Goal: Task Accomplishment & Management: Manage account settings

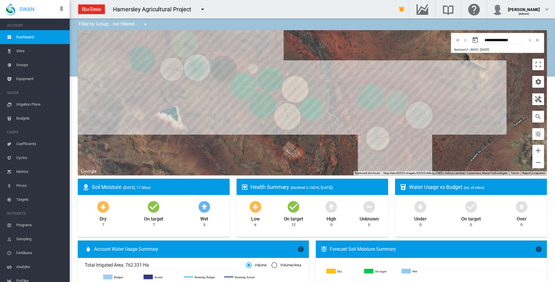
click at [33, 105] on span "Irrigation Plans" at bounding box center [40, 105] width 49 height 14
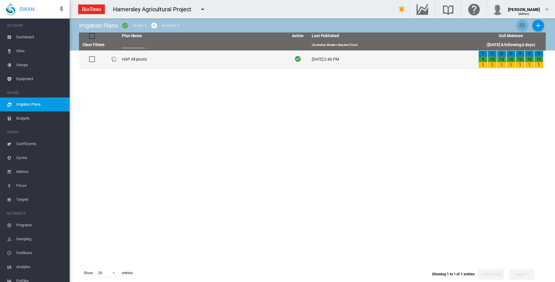
click at [130, 59] on td "HAP All pivots" at bounding box center [203, 60] width 167 height 18
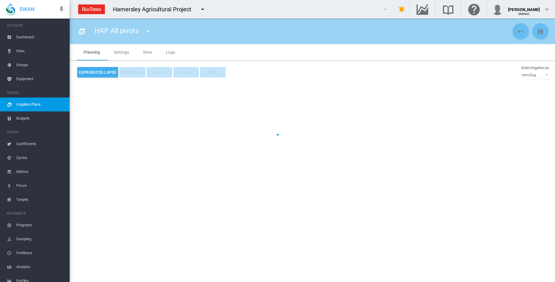
type input "**********"
type input "*"
type input "*****"
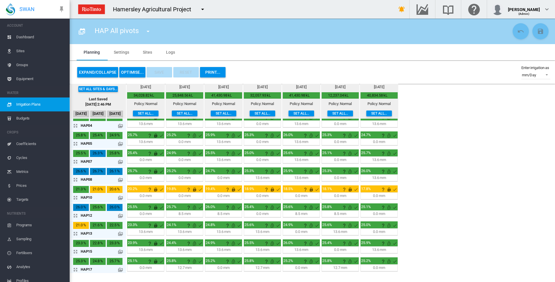
scroll to position [45, 0]
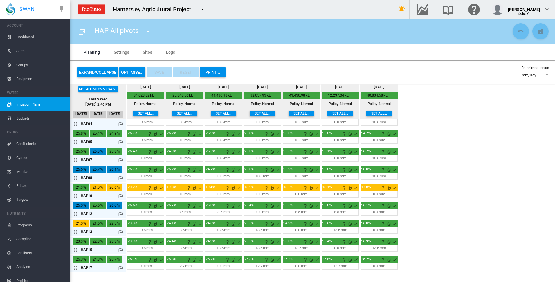
click at [76, 249] on md-icon "icon-arrow-expand" at bounding box center [76, 249] width 7 height 7
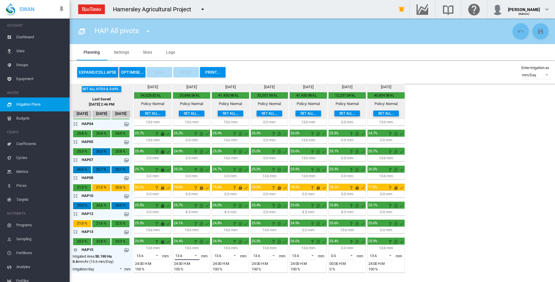
click at [196, 255] on span at bounding box center [194, 255] width 7 height 5
click at [192, 245] on md-option "0.0" at bounding box center [190, 242] width 39 height 14
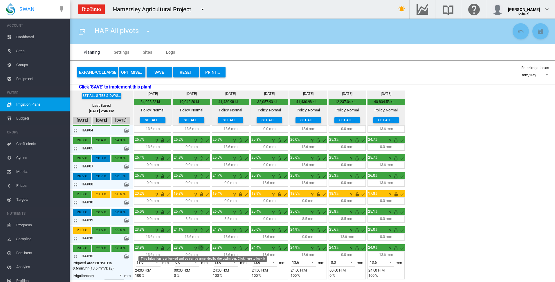
click at [202, 249] on md-icon "This irrigation is unlocked and so can be amended by the optimiser. Click here …" at bounding box center [201, 248] width 7 height 7
click at [76, 255] on md-icon "icon-arrow-collapse" at bounding box center [76, 256] width 7 height 7
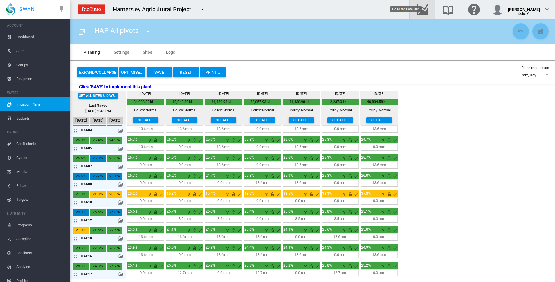
click at [429, 8] on md-icon "Go to the Data Hub" at bounding box center [422, 9] width 14 height 7
